Goal: Communication & Community: Answer question/provide support

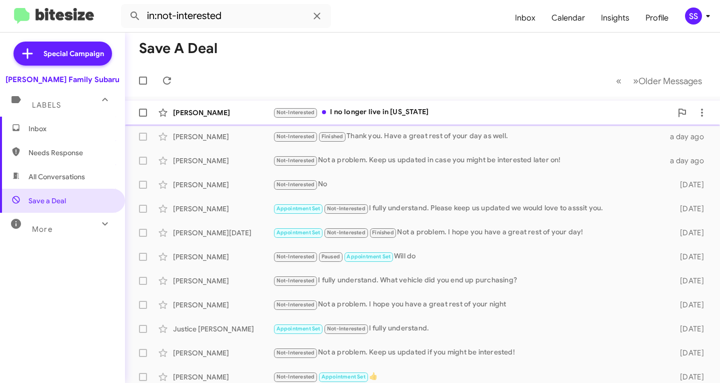
click at [384, 107] on div "Not-Interested I no longer live in [US_STATE]" at bounding box center [472, 113] width 399 height 12
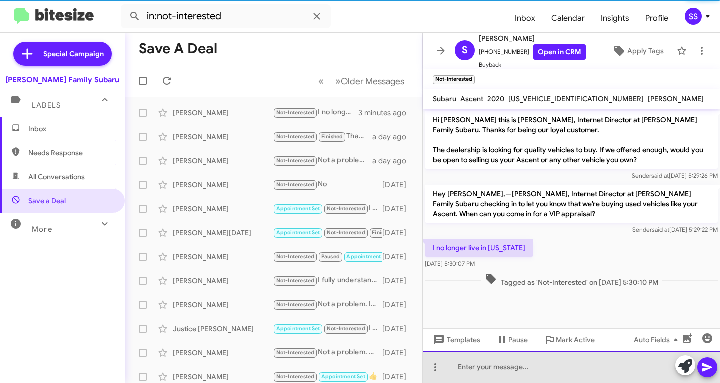
click at [513, 376] on div at bounding box center [571, 367] width 297 height 32
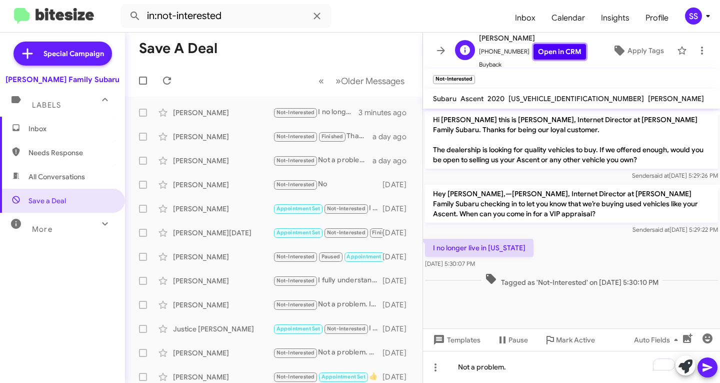
click at [556, 55] on link "Open in CRM" at bounding box center [560, 52] width 53 height 16
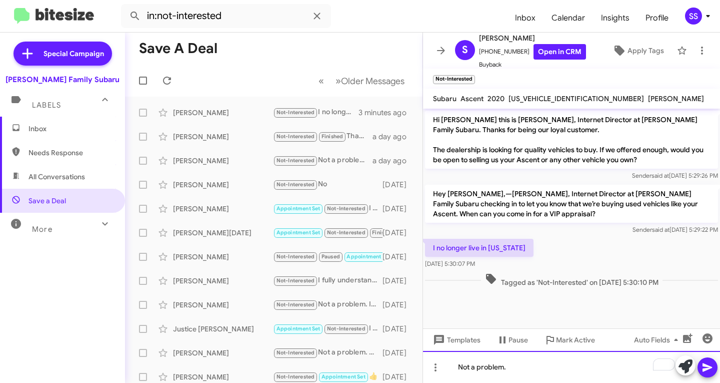
click at [540, 359] on div "Not a problem." at bounding box center [571, 367] width 297 height 32
click at [551, 373] on div "Not a problem." at bounding box center [571, 367] width 297 height 32
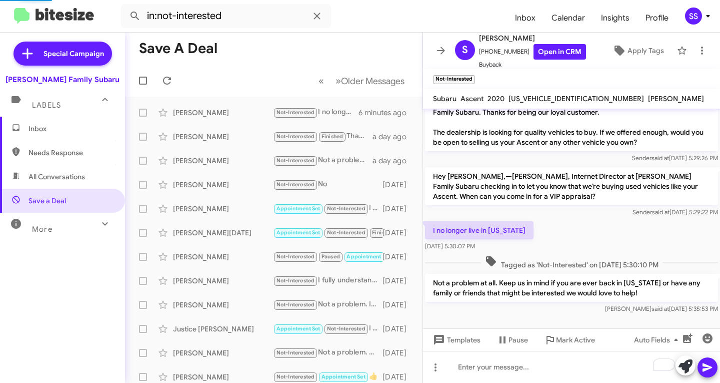
click at [65, 128] on span "Inbox" at bounding box center [71, 129] width 85 height 10
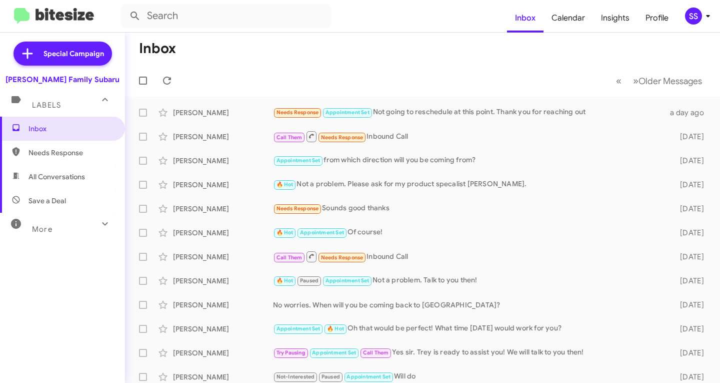
click at [62, 202] on span "Save a Deal" at bounding box center [48, 201] width 38 height 10
type input "in:not-interested"
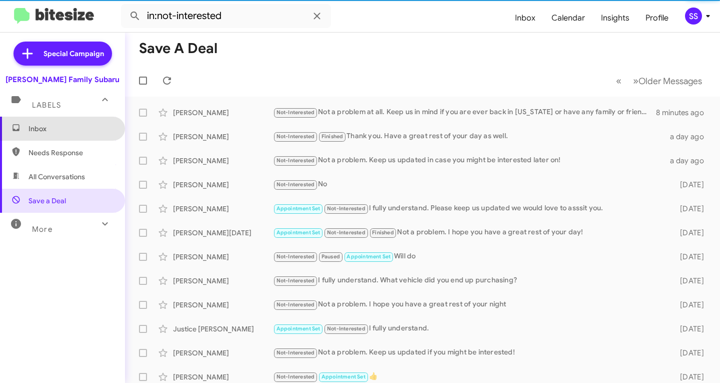
click at [71, 129] on span "Inbox" at bounding box center [71, 129] width 85 height 10
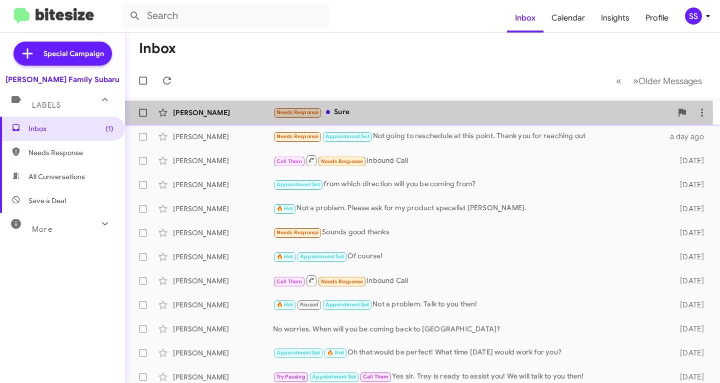
click at [378, 115] on div "Needs Response Sure" at bounding box center [472, 113] width 399 height 12
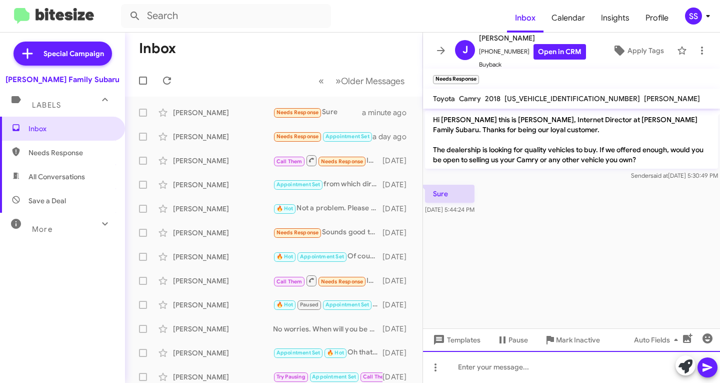
click at [481, 372] on div at bounding box center [571, 367] width 297 height 32
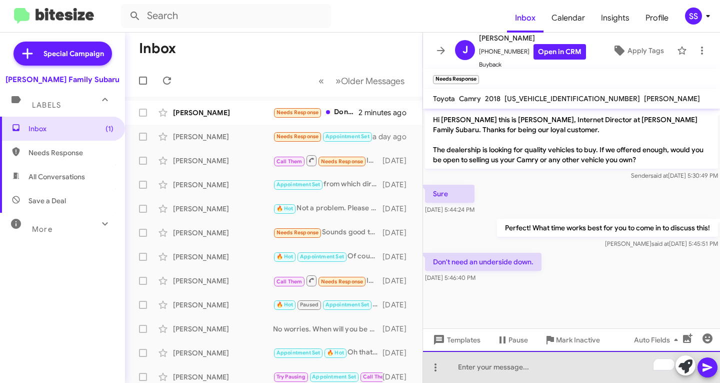
click at [518, 379] on div "To enrich screen reader interactions, please activate Accessibility in Grammarl…" at bounding box center [571, 367] width 297 height 32
click at [484, 372] on div "To enrich screen reader interactions, please activate Accessibility in Grammarl…" at bounding box center [571, 367] width 297 height 32
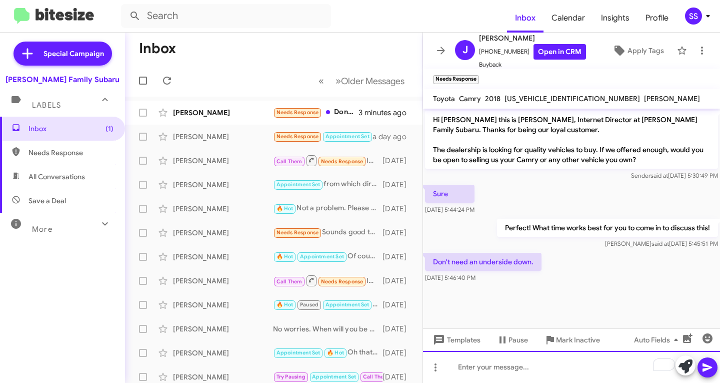
click at [483, 367] on div "To enrich screen reader interactions, please activate Accessibility in Grammarl…" at bounding box center [571, 367] width 297 height 32
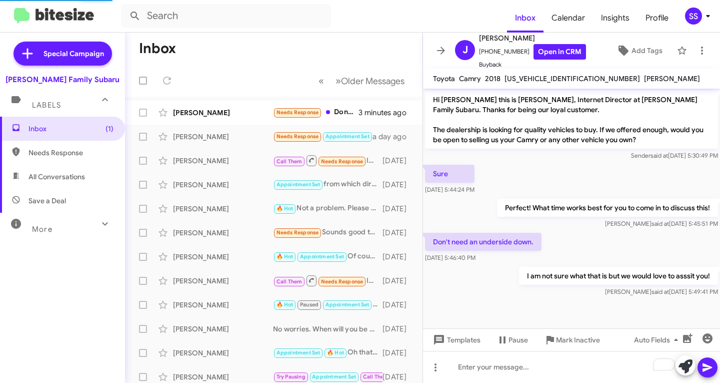
click at [49, 194] on span "Save a Deal" at bounding box center [62, 201] width 125 height 24
type input "in:not-interested"
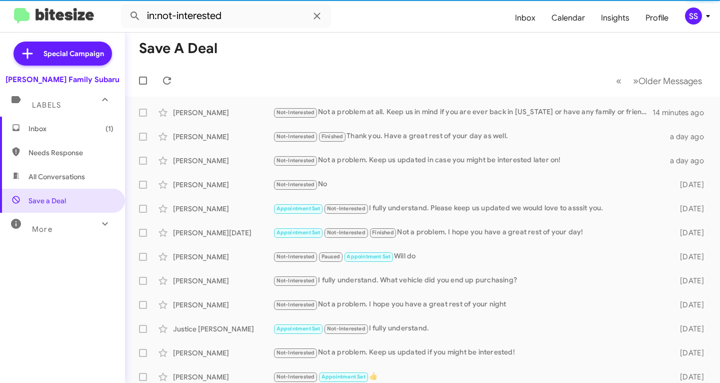
click at [70, 134] on span "Inbox (1)" at bounding box center [62, 129] width 125 height 24
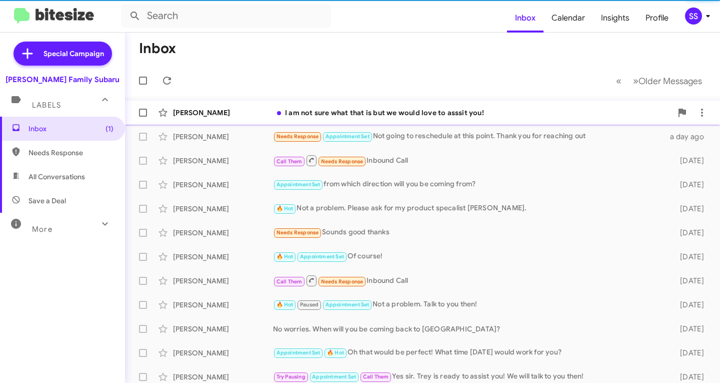
click at [316, 118] on div "[PERSON_NAME] I am not sure what that is but we would love to asssit you! a few…" at bounding box center [422, 113] width 579 height 20
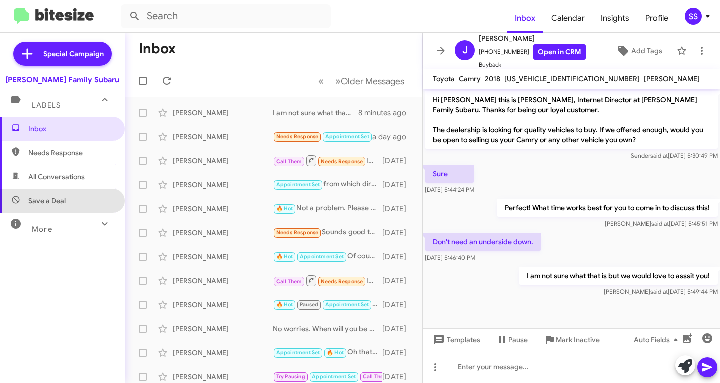
click at [74, 192] on span "Save a Deal" at bounding box center [62, 201] width 125 height 24
type input "in:not-interested"
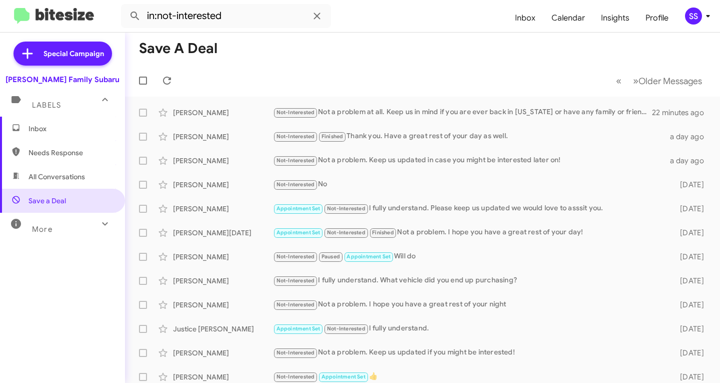
click at [79, 122] on span "Inbox" at bounding box center [62, 129] width 125 height 24
